Goal: Information Seeking & Learning: Compare options

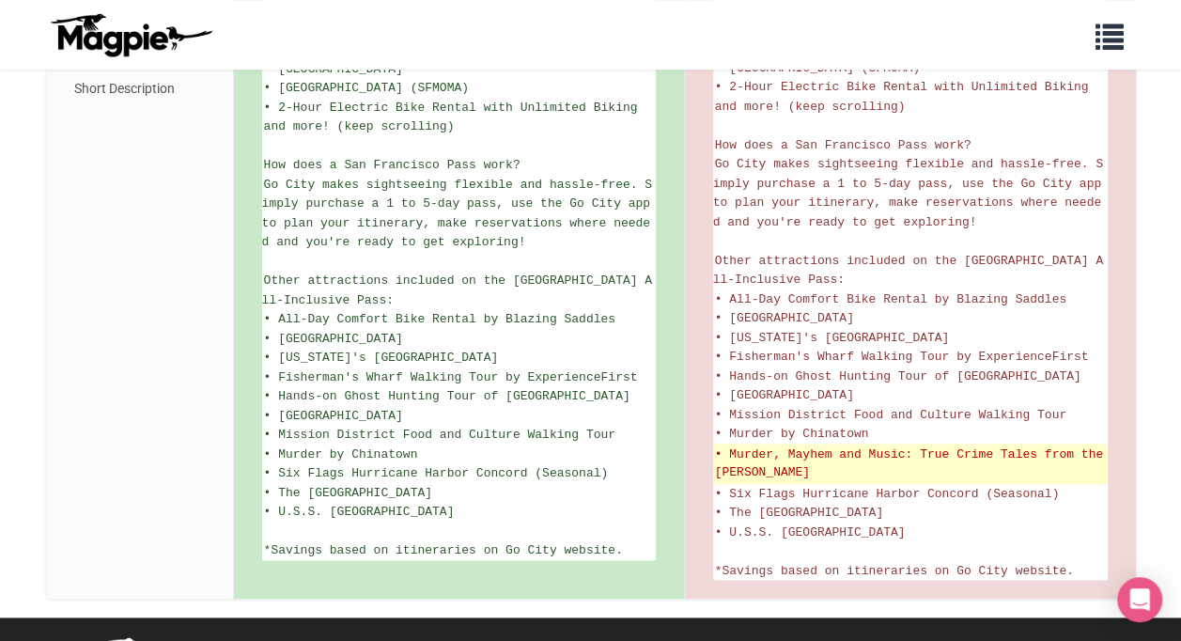
scroll to position [945, 0]
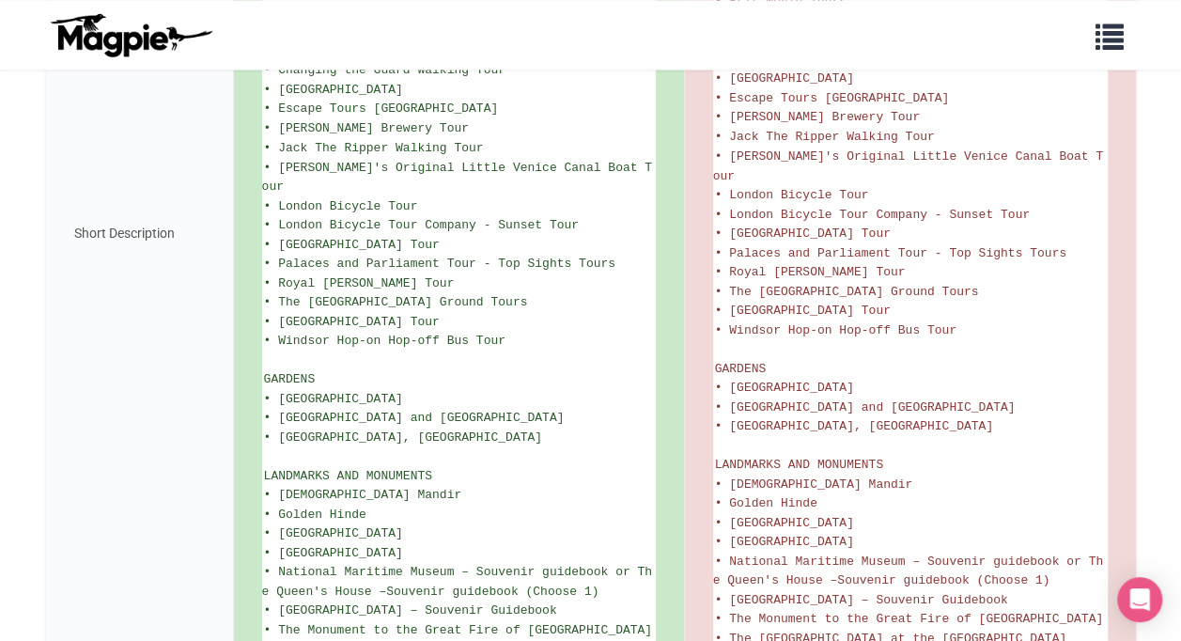
scroll to position [1691, 0]
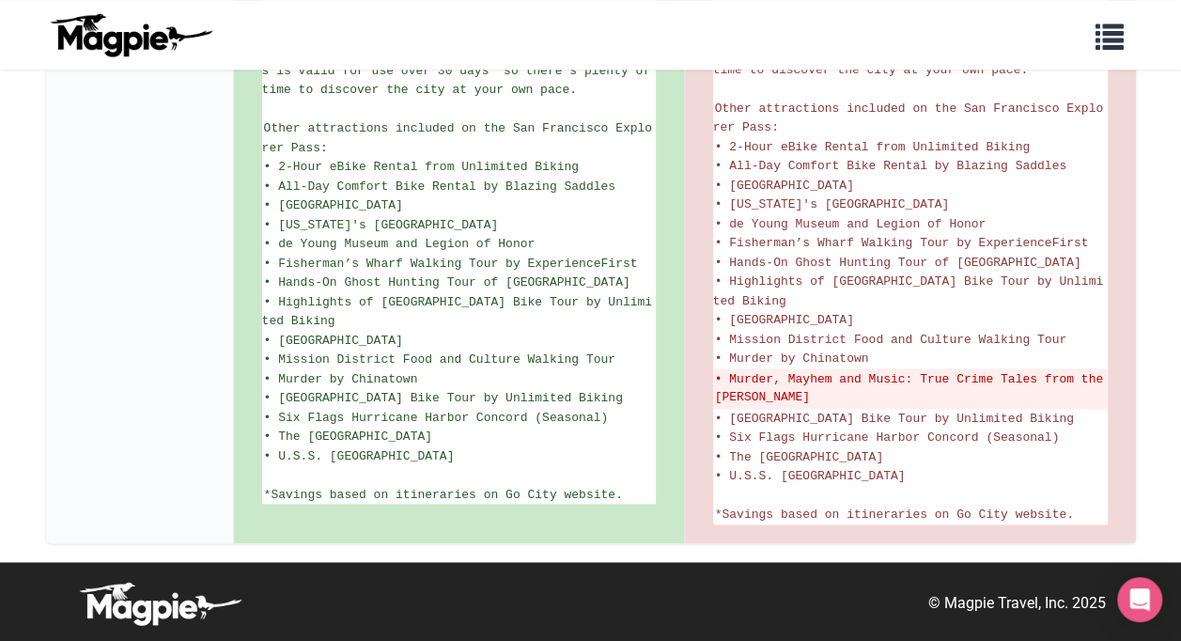
scroll to position [1141, 0]
